Goal: Information Seeking & Learning: Compare options

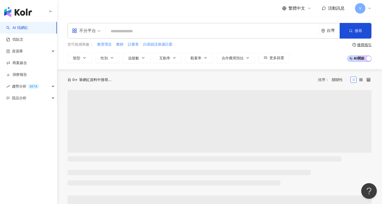
click at [232, 31] on input "search" at bounding box center [212, 31] width 209 height 10
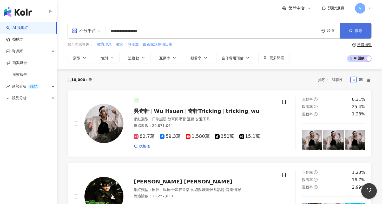
click at [354, 35] on button "搜尋" at bounding box center [356, 31] width 32 height 16
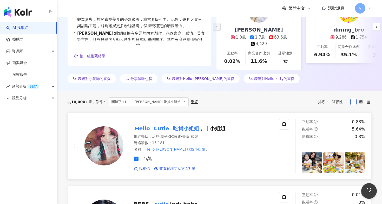
scroll to position [104, 0]
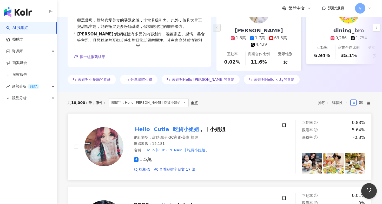
click at [178, 127] on mark "吃貨小姐姐" at bounding box center [186, 129] width 28 height 8
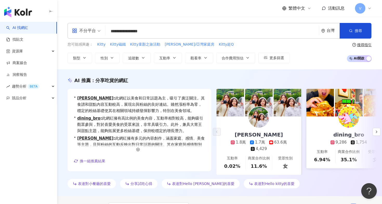
scroll to position [0, 0]
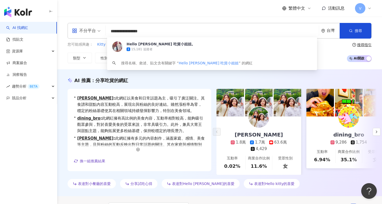
drag, startPoint x: 157, startPoint y: 32, endPoint x: 38, endPoint y: 24, distance: 119.1
paste input "search"
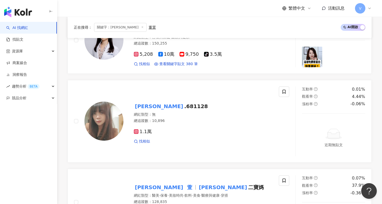
scroll to position [620, 0]
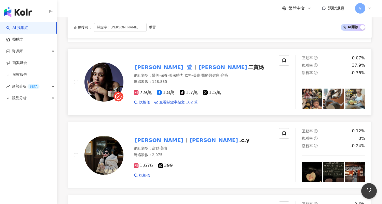
type input "******"
click at [163, 64] on span "Emma 萱" at bounding box center [166, 67] width 64 height 6
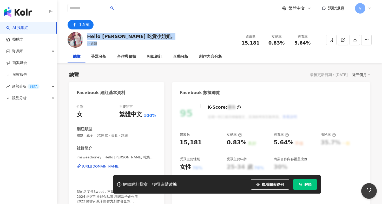
drag, startPoint x: 88, startPoint y: 36, endPoint x: 147, endPoint y: 36, distance: 59.8
click at [148, 36] on div "Hello Cutie 吃貨小姐姐。 小姐姐 追蹤數 15,181 互動率 0.83% 觀看率 5.64%" at bounding box center [219, 39] width 325 height 21
click at [132, 37] on div "Hello Cutie 吃貨小姐姐。" at bounding box center [131, 36] width 88 height 7
drag, startPoint x: 87, startPoint y: 36, endPoint x: 134, endPoint y: 36, distance: 47.3
click at [134, 36] on div "Hello Cutie 吃貨小姐姐。" at bounding box center [131, 36] width 88 height 7
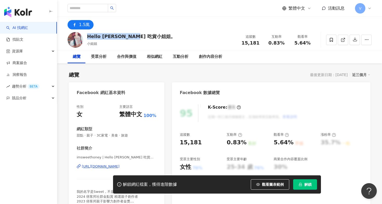
copy div "Hello Cutie 吃貨小姐姐"
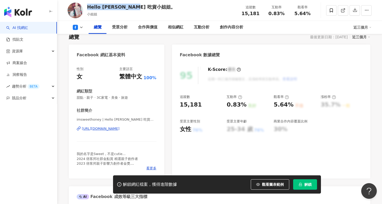
scroll to position [38, 0]
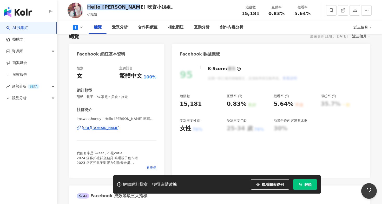
click at [304, 179] on button "解鎖" at bounding box center [305, 184] width 24 height 10
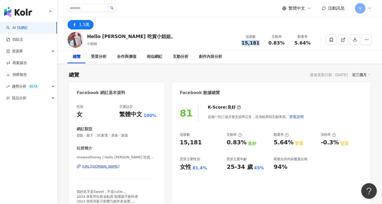
drag, startPoint x: 243, startPoint y: 43, endPoint x: 259, endPoint y: 43, distance: 15.9
click at [259, 43] on div "15,181" at bounding box center [251, 42] width 20 height 5
copy span "15,181"
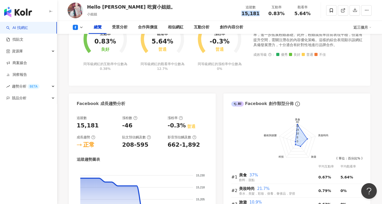
scroll to position [252, 0]
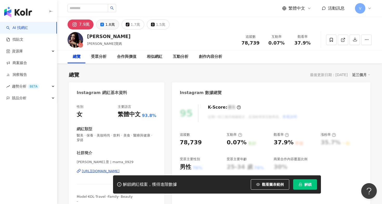
click at [110, 26] on div "1.8萬" at bounding box center [109, 24] width 9 height 7
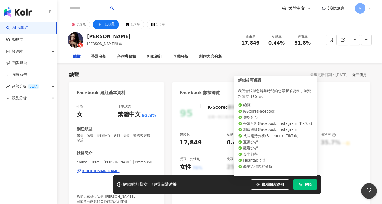
click at [301, 188] on button "解鎖" at bounding box center [305, 184] width 24 height 10
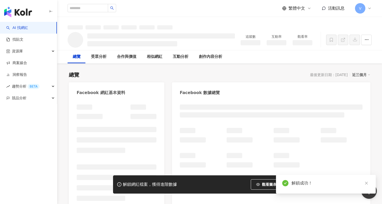
drag, startPoint x: 89, startPoint y: 35, endPoint x: 122, endPoint y: 35, distance: 33.3
click at [122, 35] on h3 at bounding box center [161, 35] width 148 height 5
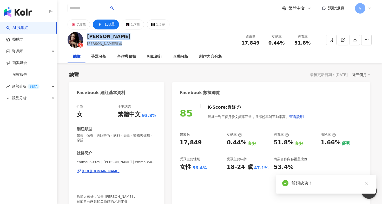
drag, startPoint x: 88, startPoint y: 36, endPoint x: 125, endPoint y: 41, distance: 37.8
click at [115, 36] on div "[PERSON_NAME] [PERSON_NAME]二寶媽 追蹤數 17,849 互動率 0.44% 觀看率 51.8%" at bounding box center [219, 39] width 325 height 21
click at [125, 41] on div "[PERSON_NAME] [PERSON_NAME]二寶媽 追蹤數 17,849 互動率 0.44% 觀看率 51.8%" at bounding box center [219, 39] width 325 height 21
click at [93, 40] on div "[PERSON_NAME]" at bounding box center [108, 36] width 43 height 7
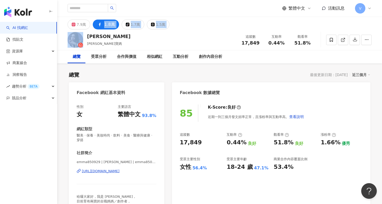
drag, startPoint x: 87, startPoint y: 37, endPoint x: 108, endPoint y: 18, distance: 28.4
copy main "1.8萬 tiktok-icon 1.7萬 1.5萬"
click at [140, 37] on div "[PERSON_NAME] [PERSON_NAME]二寶媽 追蹤數 17,849 互動率 0.44% 觀看率 51.8%" at bounding box center [219, 39] width 325 height 21
drag, startPoint x: 87, startPoint y: 38, endPoint x: 107, endPoint y: 35, distance: 20.9
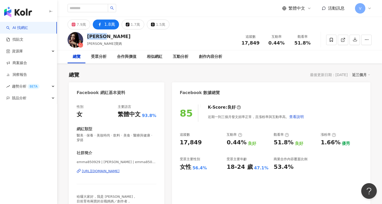
click at [107, 35] on div "[PERSON_NAME] [PERSON_NAME]二寶媽 追蹤數 17,849 互動率 0.44% 觀看率 51.8%" at bounding box center [219, 39] width 325 height 21
copy div "[PERSON_NAME]"
drag, startPoint x: 179, startPoint y: 143, endPoint x: 224, endPoint y: 143, distance: 45.0
click at [224, 143] on div "85 K-Score : 良好 近期一到三個月發文頻率正常，且漲粉率與互動率高。 查看說明 追蹤數 17,849 互動率 0.44% 良好 觀看率 51.8%…" at bounding box center [271, 159] width 198 height 121
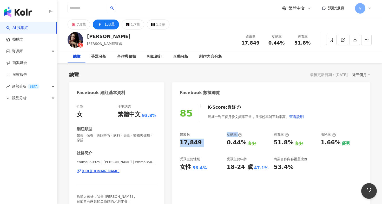
copy div "17,849 互動率"
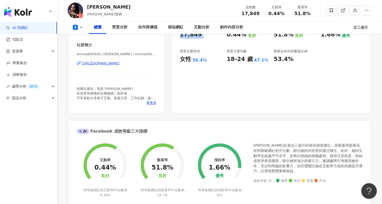
scroll to position [289, 0]
